Goal: Transaction & Acquisition: Purchase product/service

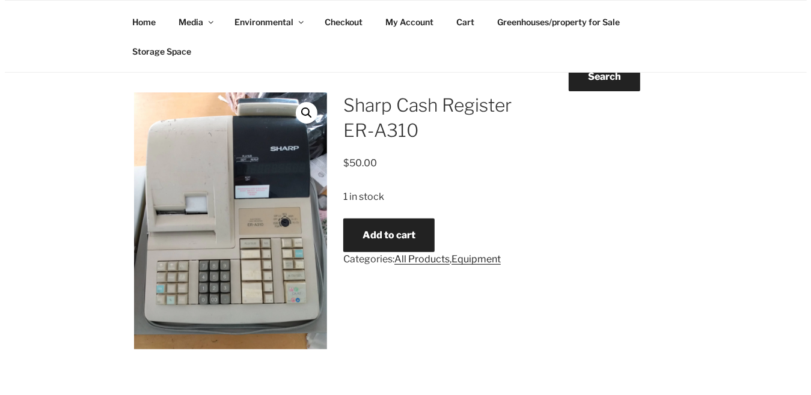
scroll to position [203, 0]
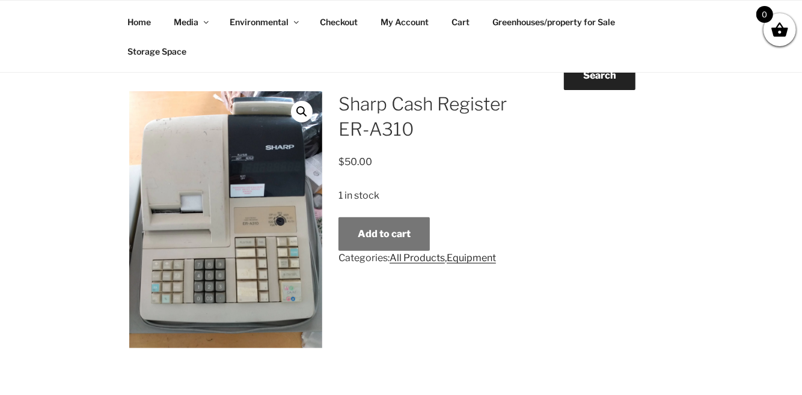
click at [395, 233] on button "Add to cart" at bounding box center [383, 235] width 91 height 34
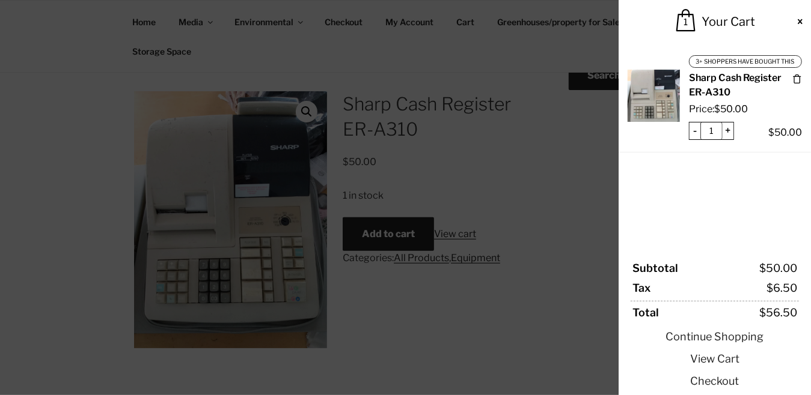
click at [718, 258] on div "Subtotal $ 50.00 Tax $ 6.50 Total $ 56.50" at bounding box center [715, 290] width 168 height 76
click at [704, 382] on link "Checkout" at bounding box center [715, 381] width 168 height 16
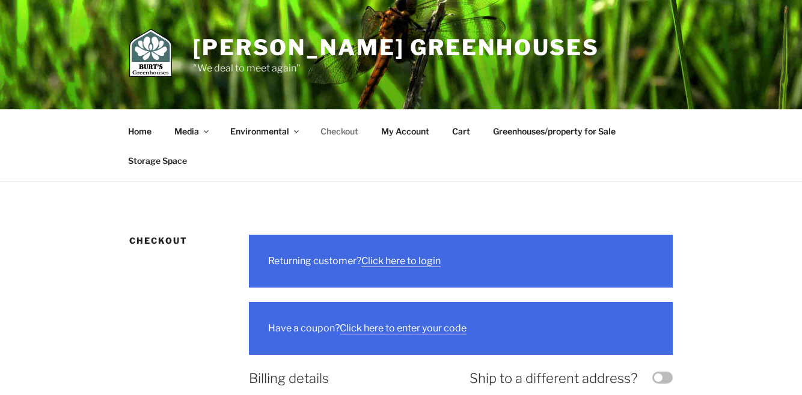
select select "ON"
